Goal: Find specific page/section: Find specific page/section

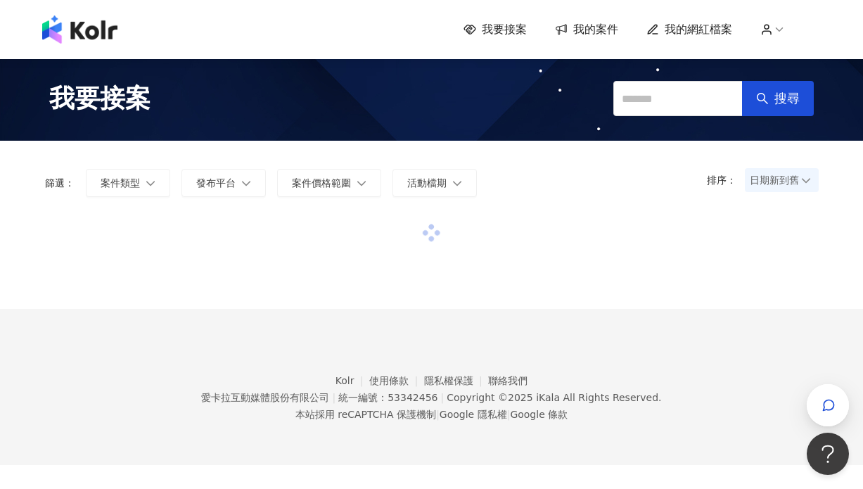
click at [703, 34] on span "我的網紅檔案" at bounding box center [699, 29] width 68 height 15
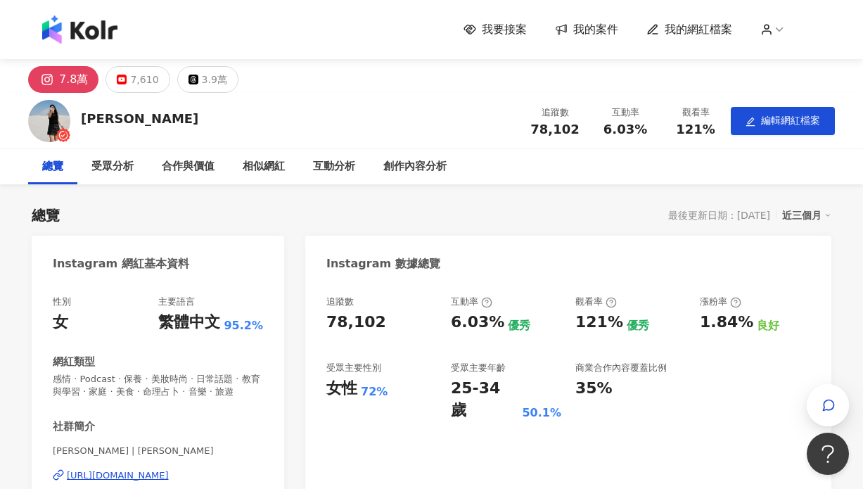
click at [487, 303] on icon at bounding box center [486, 302] width 11 height 11
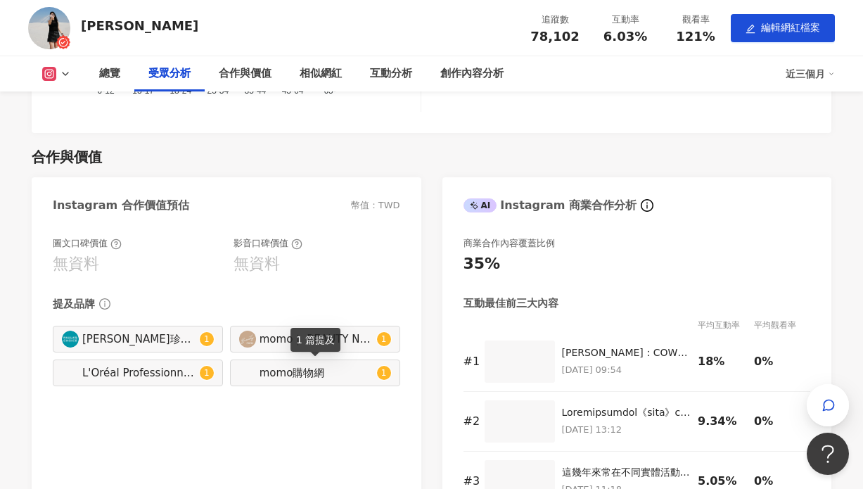
scroll to position [1370, 0]
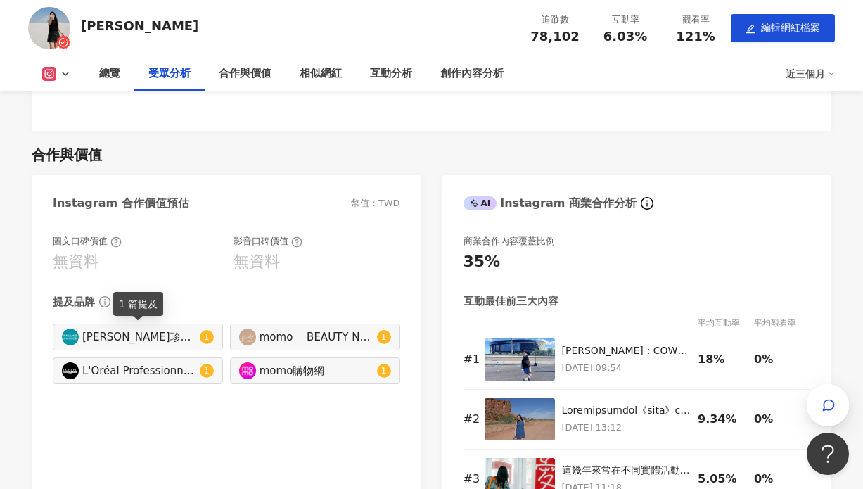
click at [212, 333] on sup "1" at bounding box center [207, 337] width 14 height 14
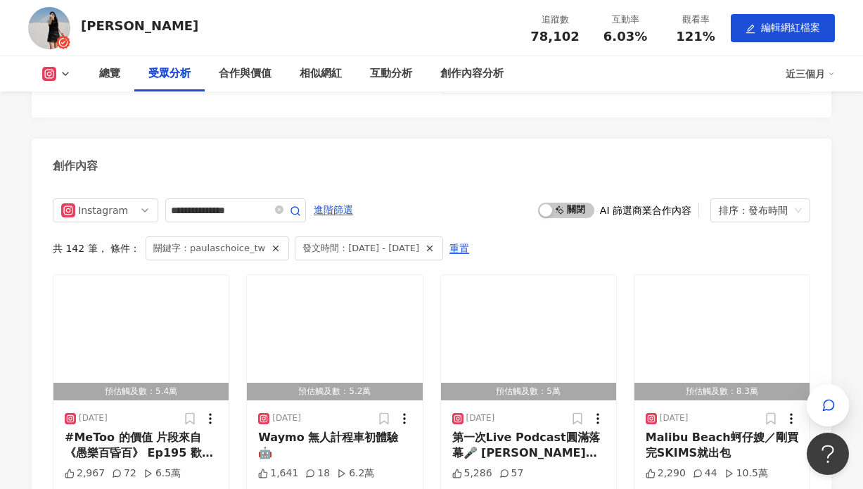
type input "**********"
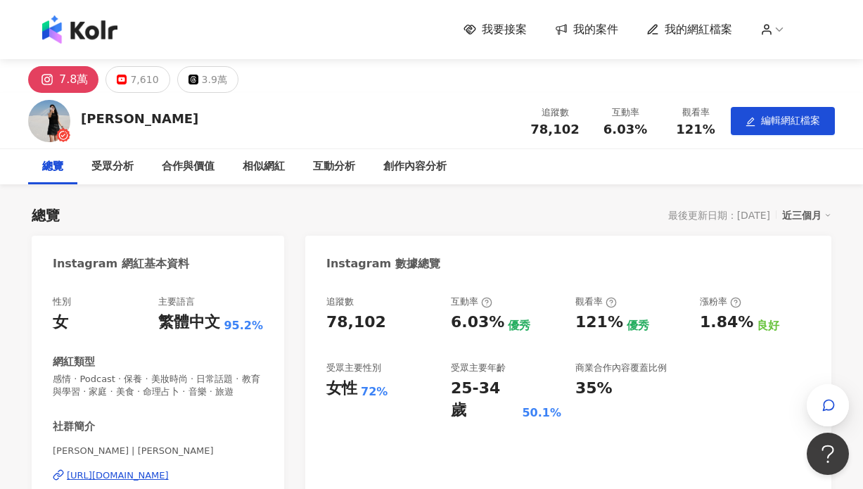
click at [106, 25] on img at bounding box center [79, 29] width 75 height 28
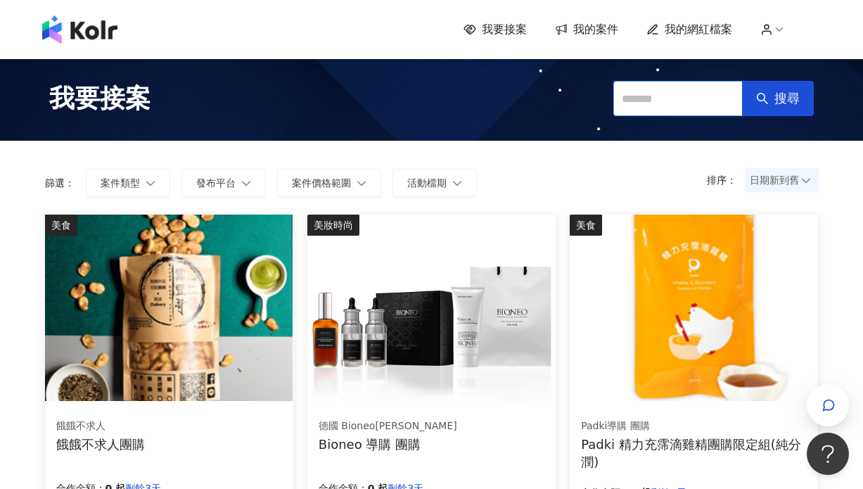
click at [682, 109] on input "text" at bounding box center [677, 98] width 129 height 35
type input "**"
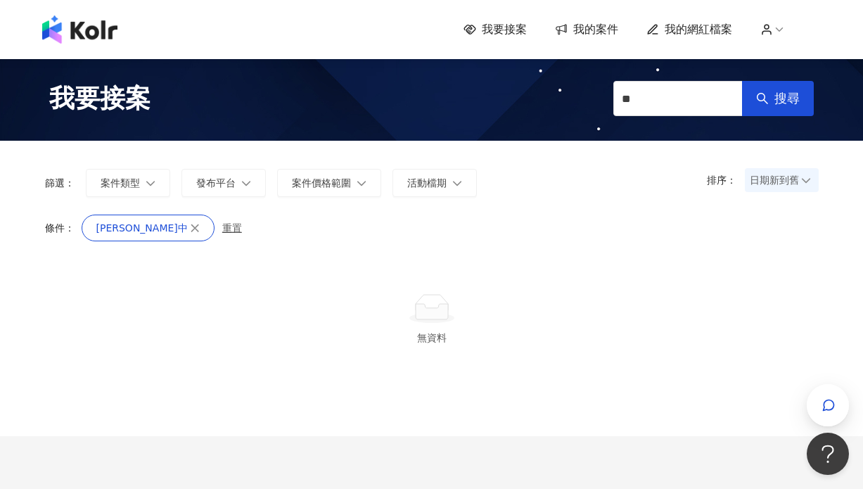
click at [696, 33] on span "我的網紅檔案" at bounding box center [699, 29] width 68 height 15
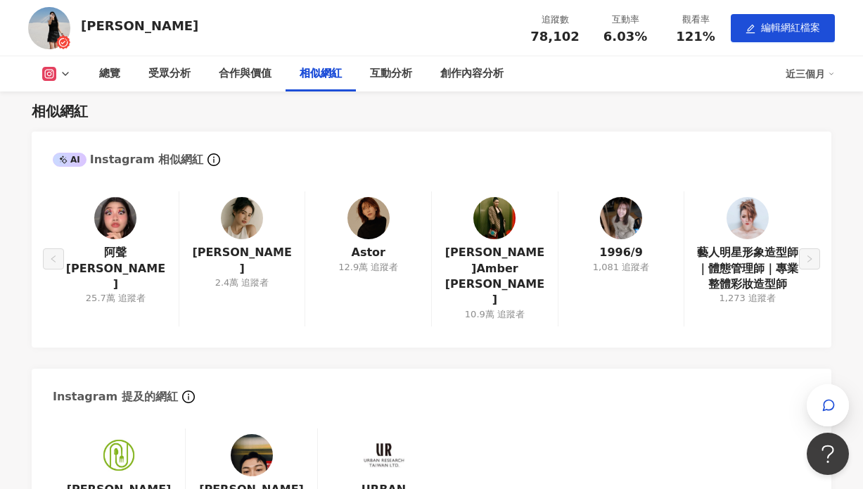
scroll to position [1801, 0]
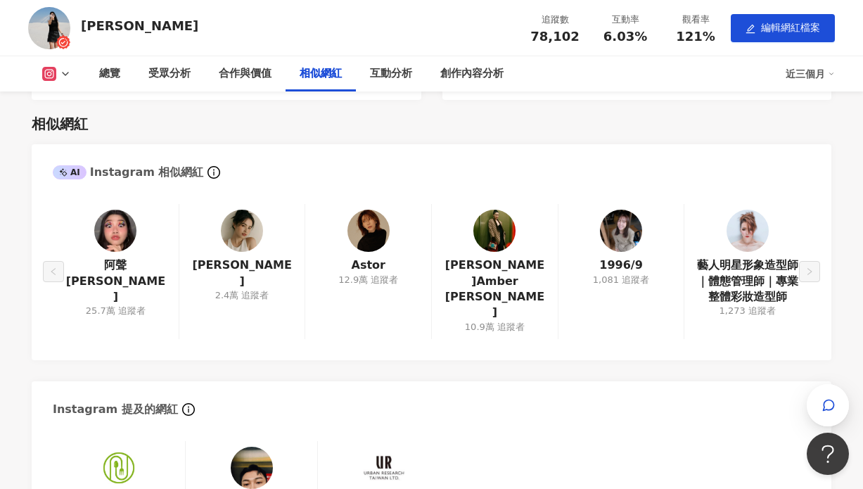
click at [805, 252] on div "藝人明星形象造型師｜體態管理師｜專業整體彩妝造型師 1,273 追蹤者" at bounding box center [747, 271] width 127 height 135
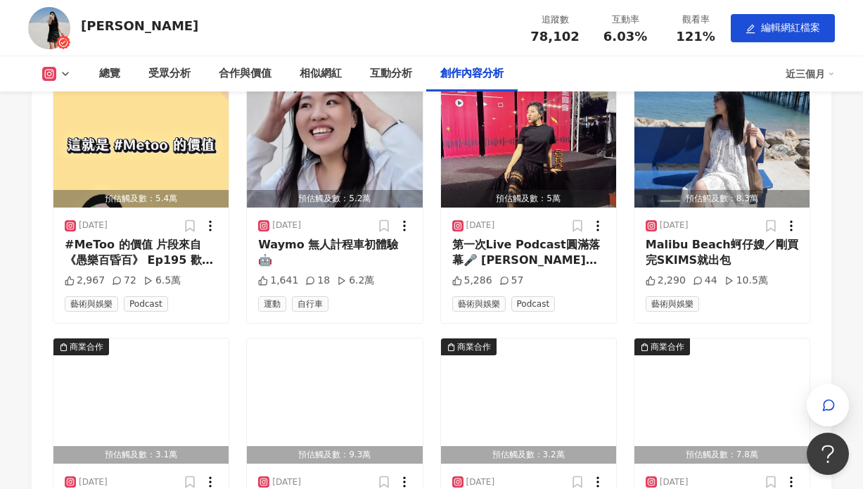
scroll to position [4521, 0]
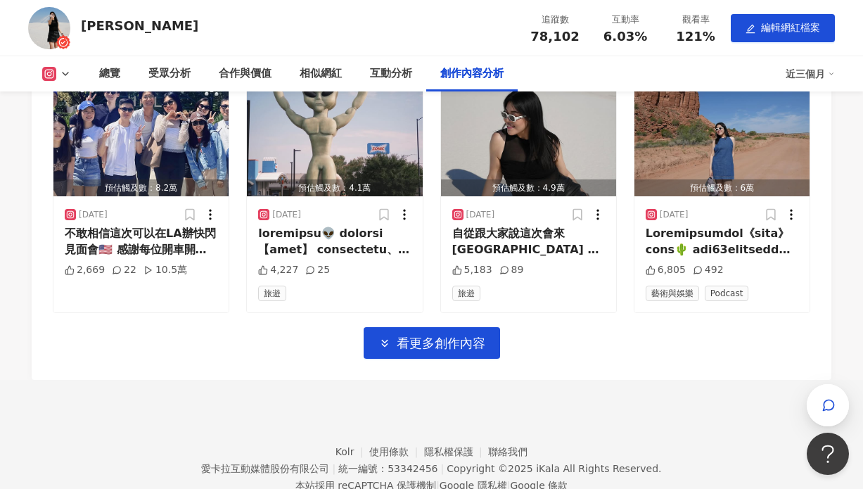
click at [53, 35] on img at bounding box center [49, 28] width 42 height 42
click at [113, 30] on div "[PERSON_NAME]" at bounding box center [139, 26] width 117 height 18
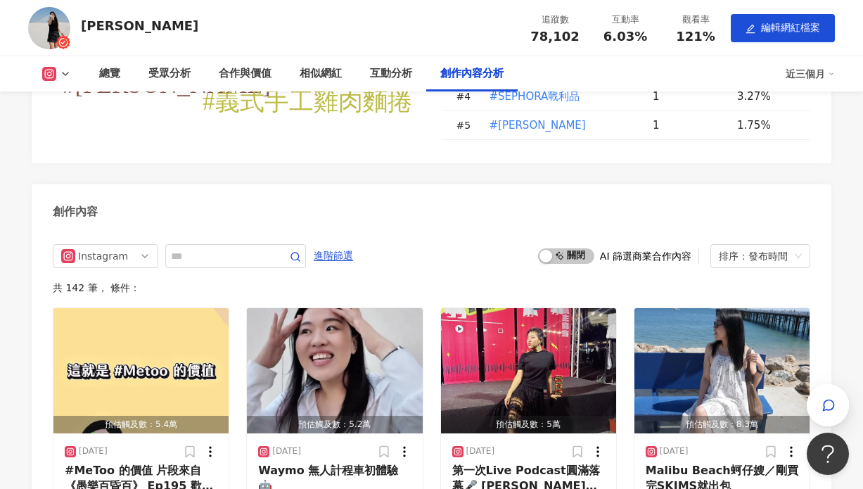
scroll to position [3644, 0]
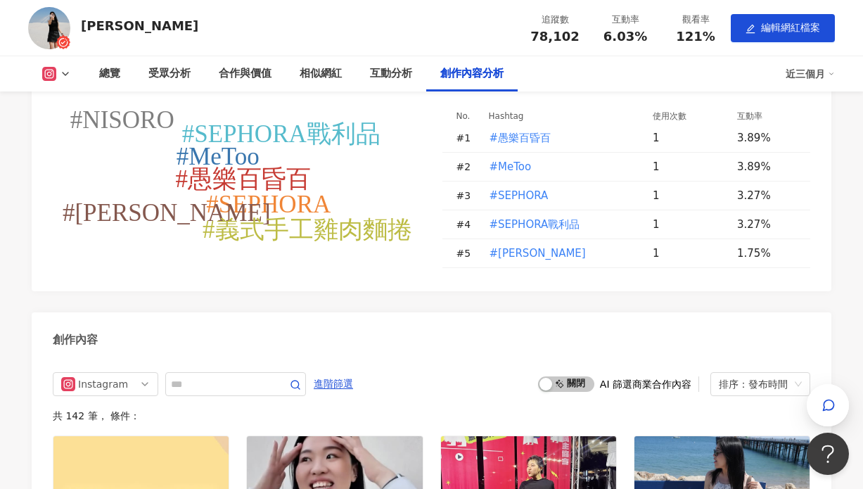
click at [60, 74] on icon at bounding box center [65, 73] width 11 height 11
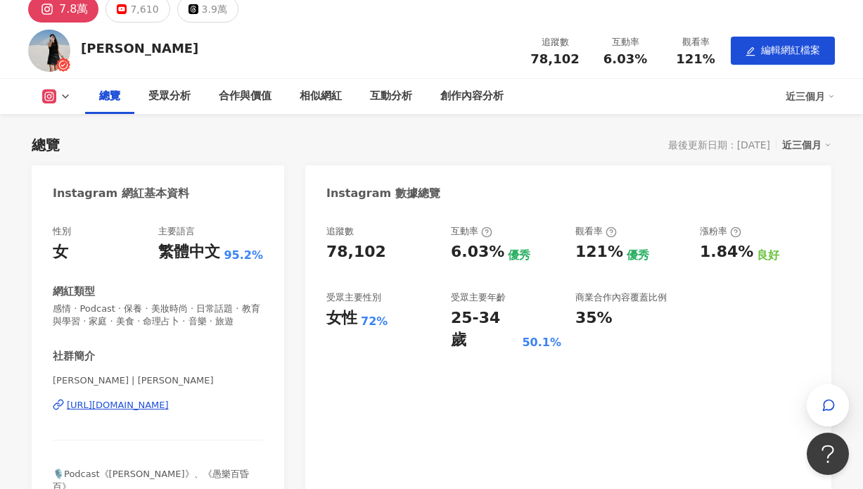
scroll to position [0, 0]
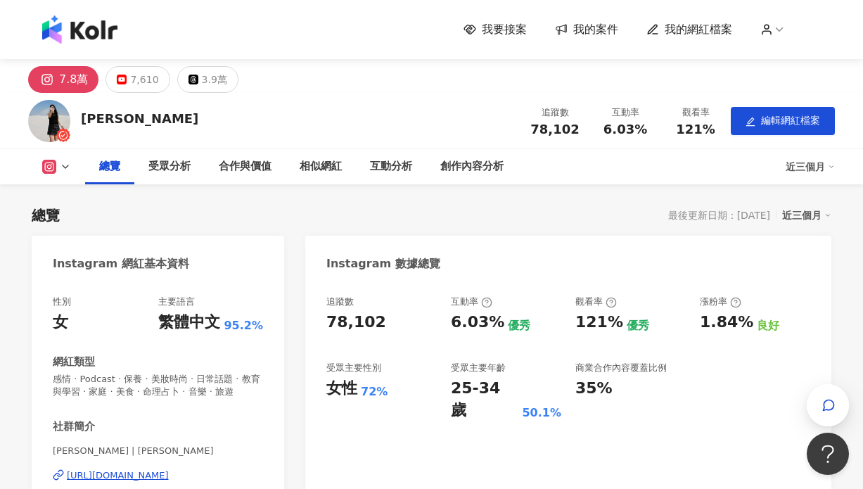
click at [96, 23] on img at bounding box center [79, 29] width 75 height 28
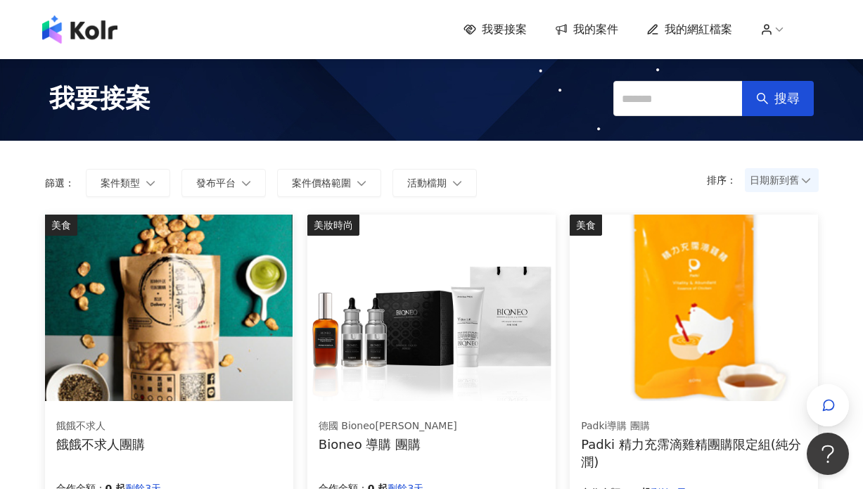
click at [482, 222] on img at bounding box center [431, 308] width 248 height 186
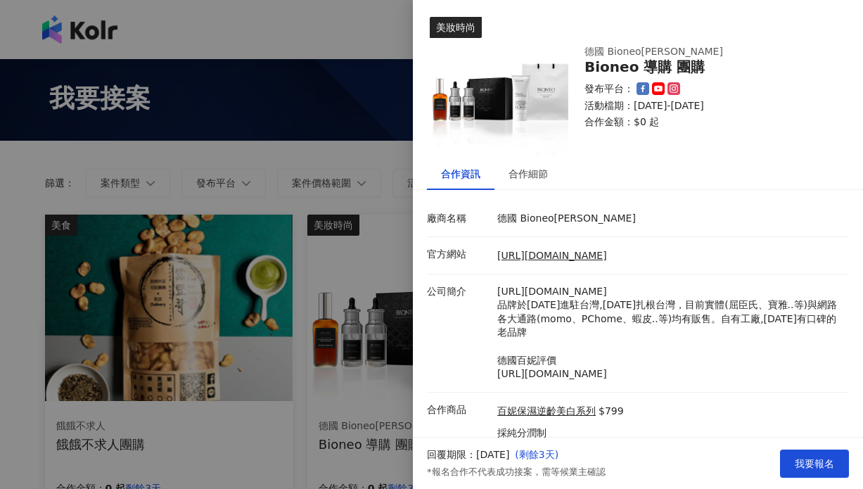
click at [312, 134] on div at bounding box center [431, 244] width 863 height 489
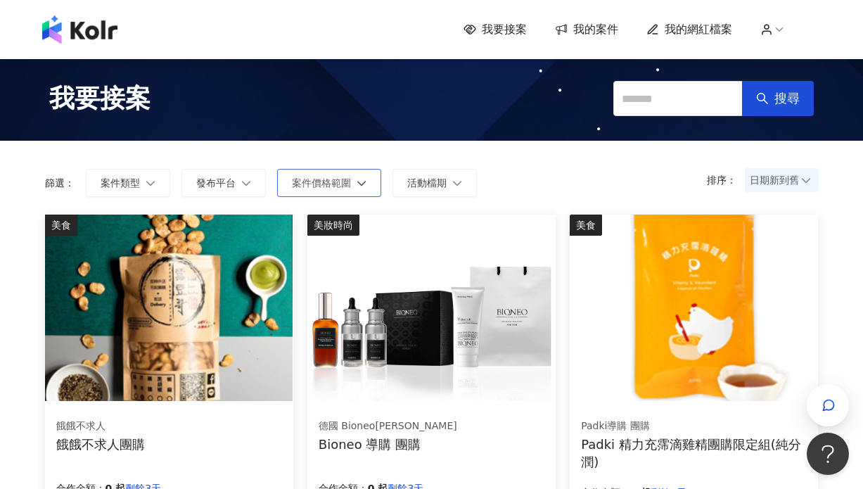
click at [343, 187] on span "案件價格範圍" at bounding box center [321, 182] width 59 height 11
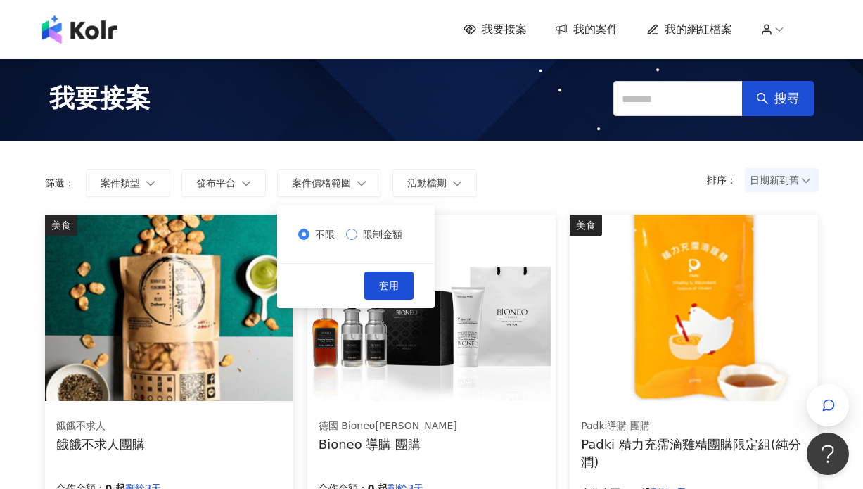
click at [362, 230] on span "限制金額" at bounding box center [382, 233] width 51 height 15
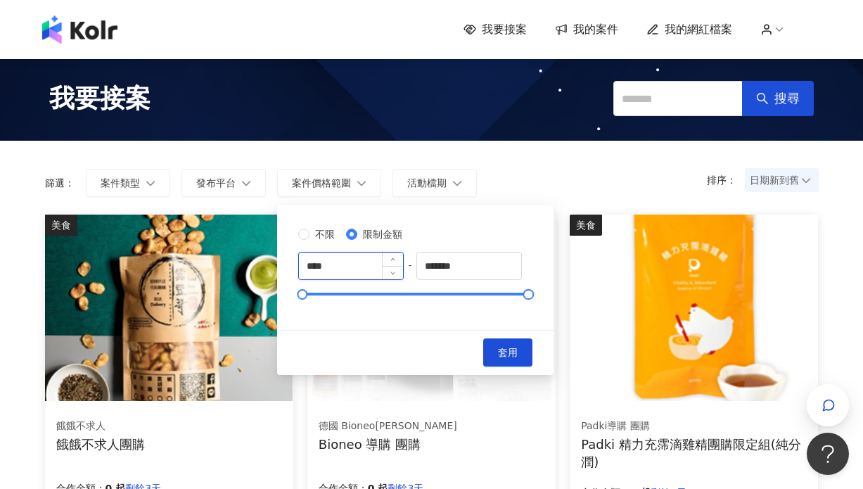
drag, startPoint x: 385, startPoint y: 262, endPoint x: 335, endPoint y: 262, distance: 49.9
click at [335, 262] on input "****" at bounding box center [351, 265] width 104 height 27
type input "*****"
click at [508, 351] on button "套用" at bounding box center [507, 352] width 49 height 28
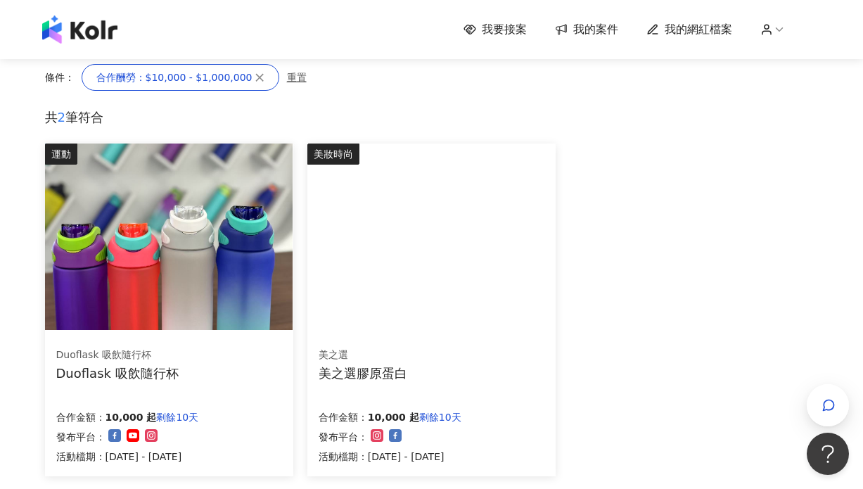
scroll to position [150, 0]
